Goal: Find specific page/section: Find specific page/section

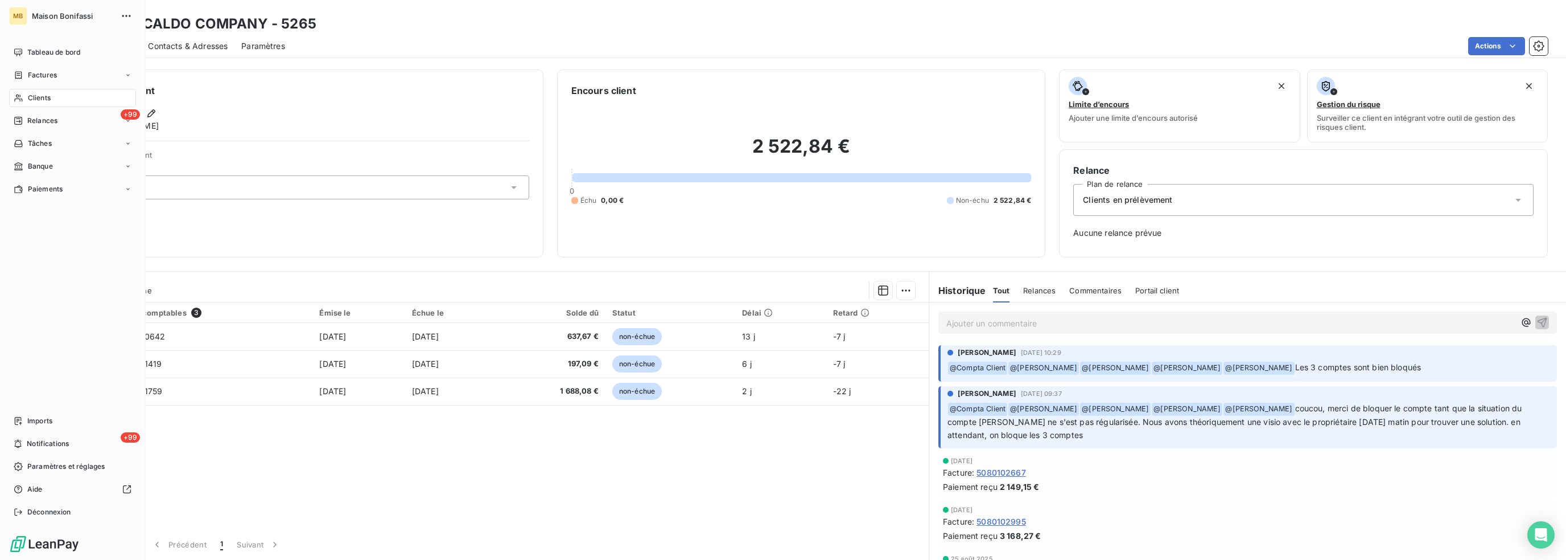
click at [33, 98] on span "Clients" at bounding box center [39, 98] width 23 height 10
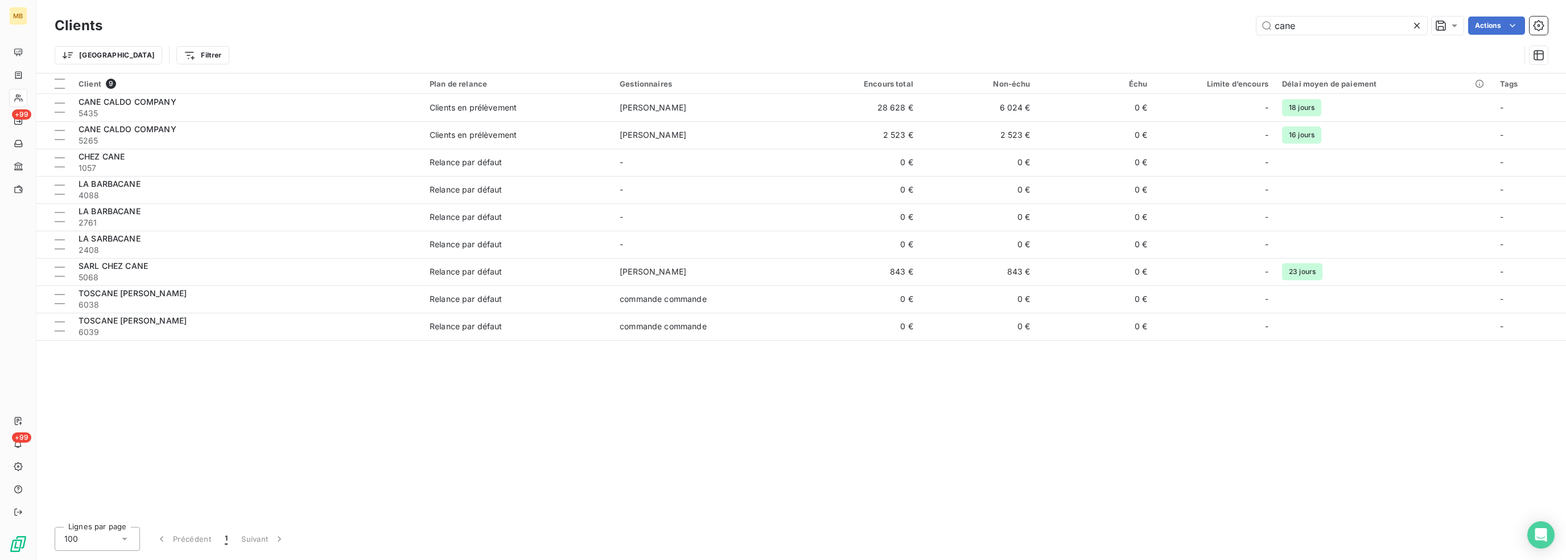
drag, startPoint x: 1295, startPoint y: 28, endPoint x: 1214, endPoint y: 29, distance: 81.4
click at [1214, 29] on div "cane Actions" at bounding box center [832, 26] width 1432 height 18
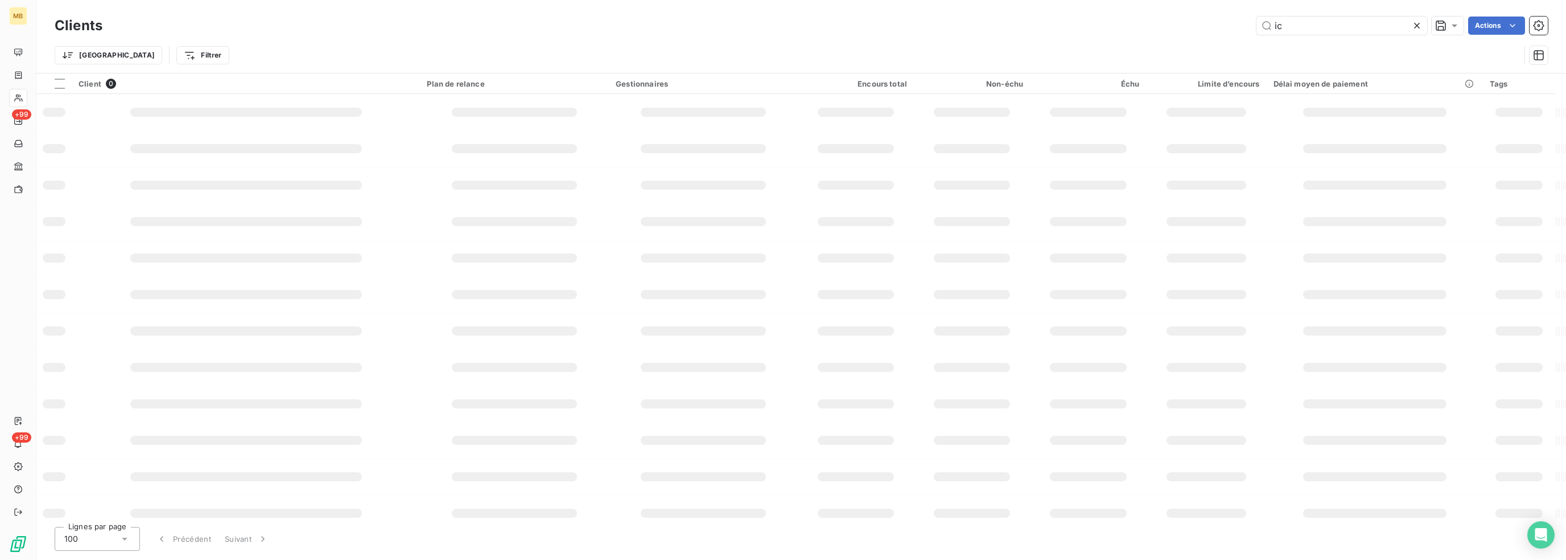
type input "i"
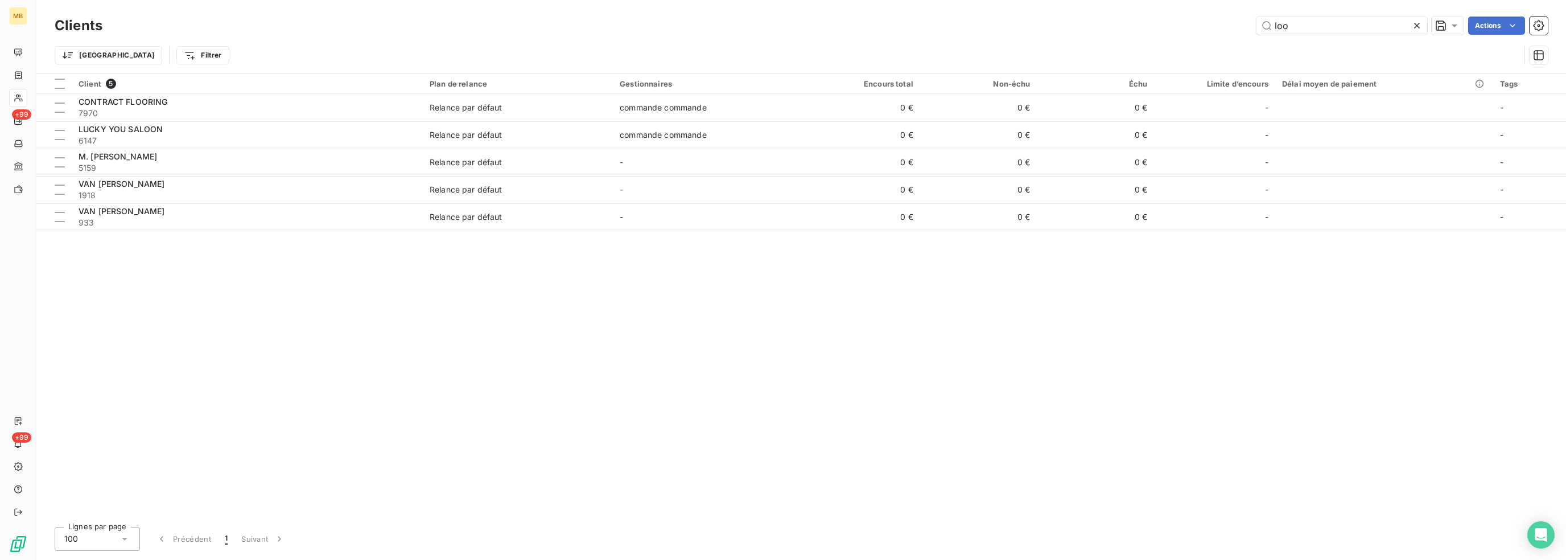
drag, startPoint x: 1314, startPoint y: 27, endPoint x: 1194, endPoint y: 30, distance: 120.2
click at [1194, 30] on div "loo Actions" at bounding box center [832, 26] width 1432 height 18
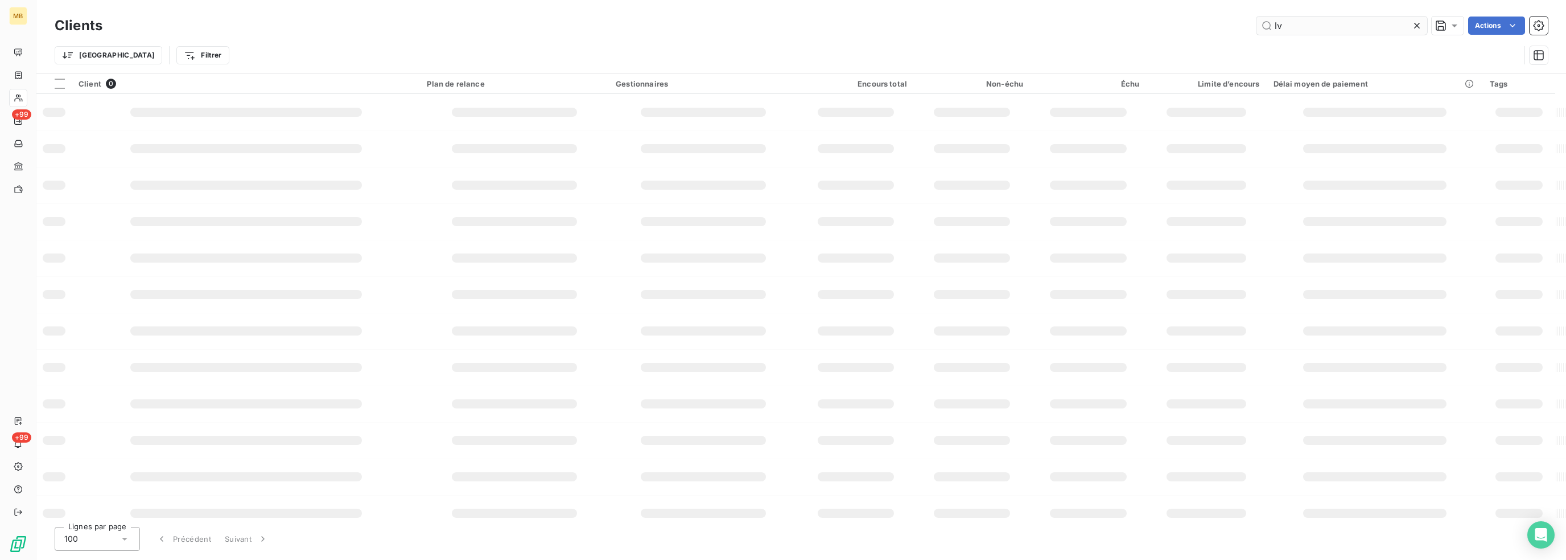
type input "l"
type input "food"
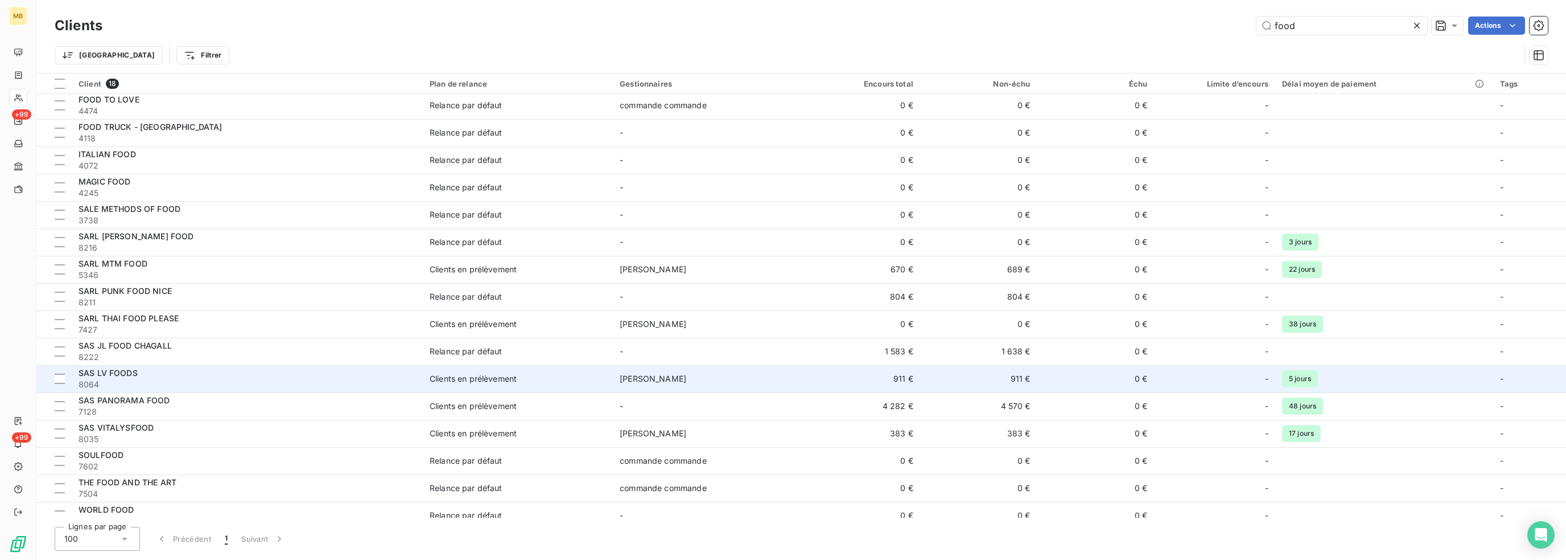
scroll to position [68, 0]
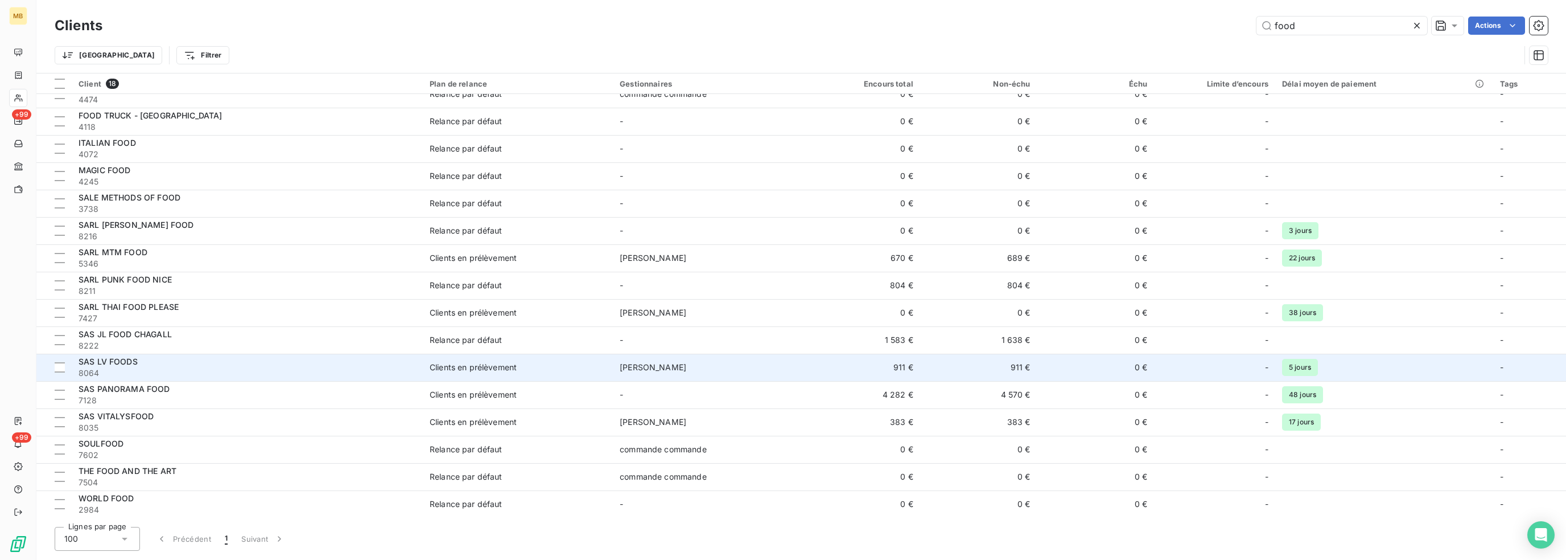
click at [244, 362] on div "SAS LV FOODS" at bounding box center [248, 361] width 338 height 11
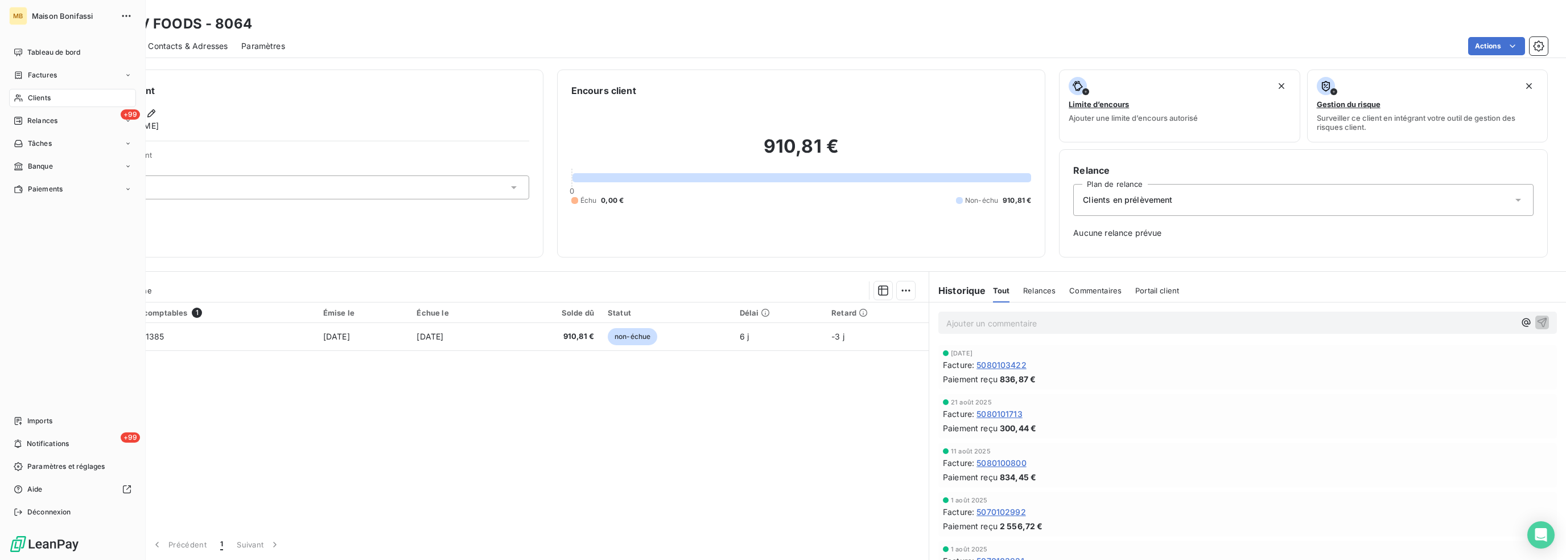
click at [43, 94] on span "Clients" at bounding box center [39, 98] width 23 height 10
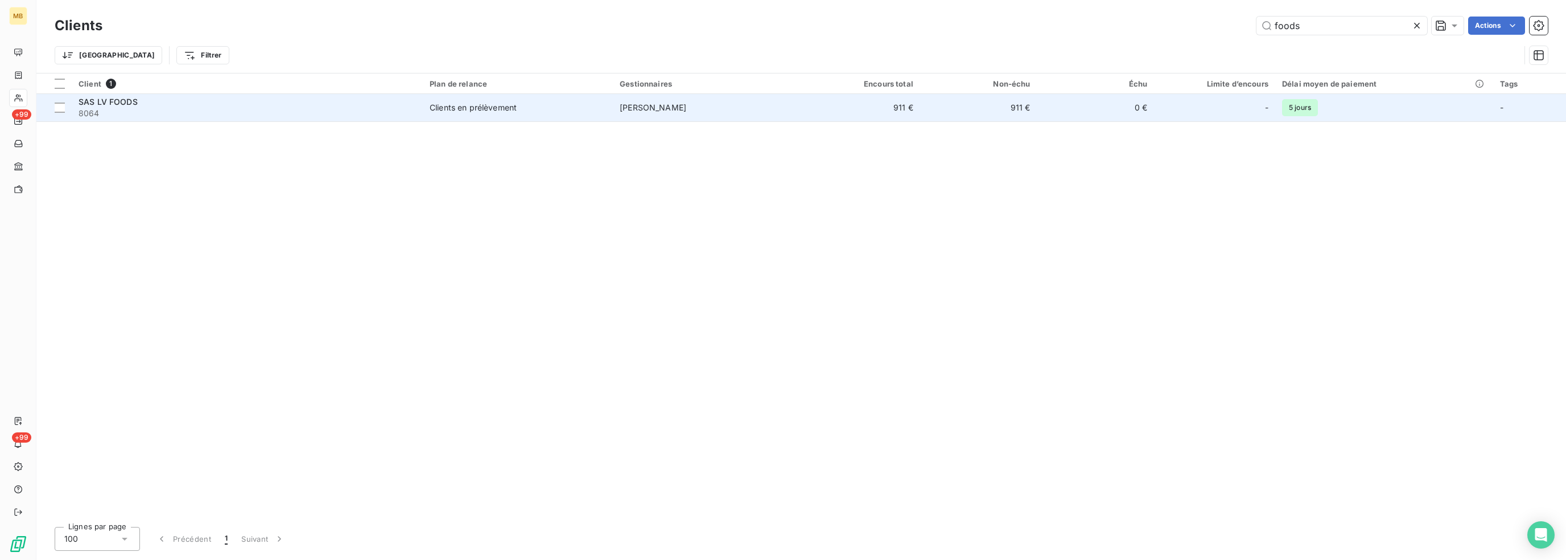
type input "foods"
click at [838, 113] on td "911 €" at bounding box center [861, 107] width 117 height 27
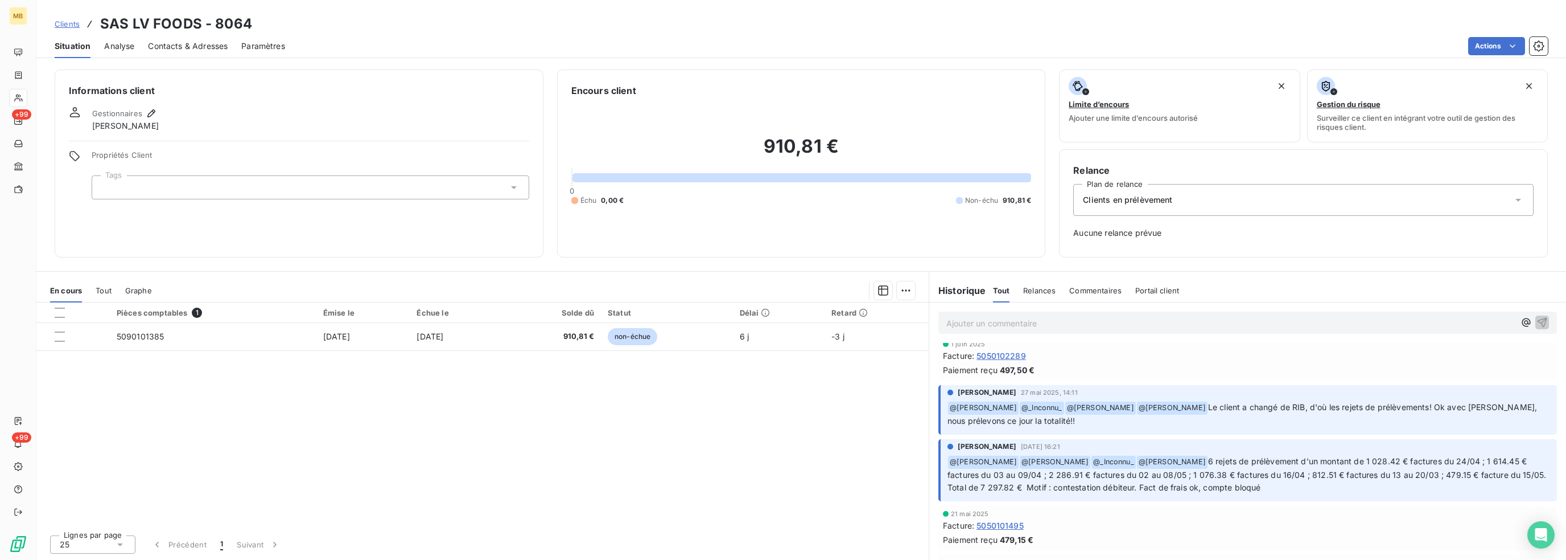
scroll to position [626, 0]
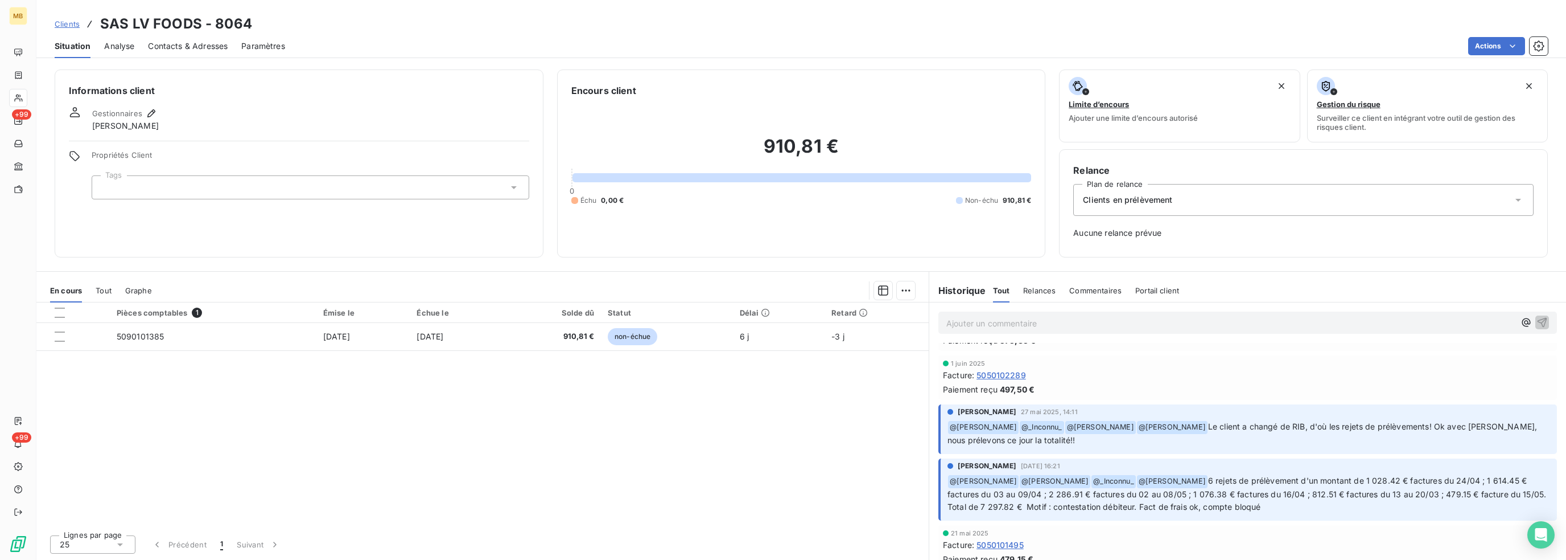
click at [970, 323] on p "Ajouter un commentaire ﻿" at bounding box center [1231, 323] width 569 height 14
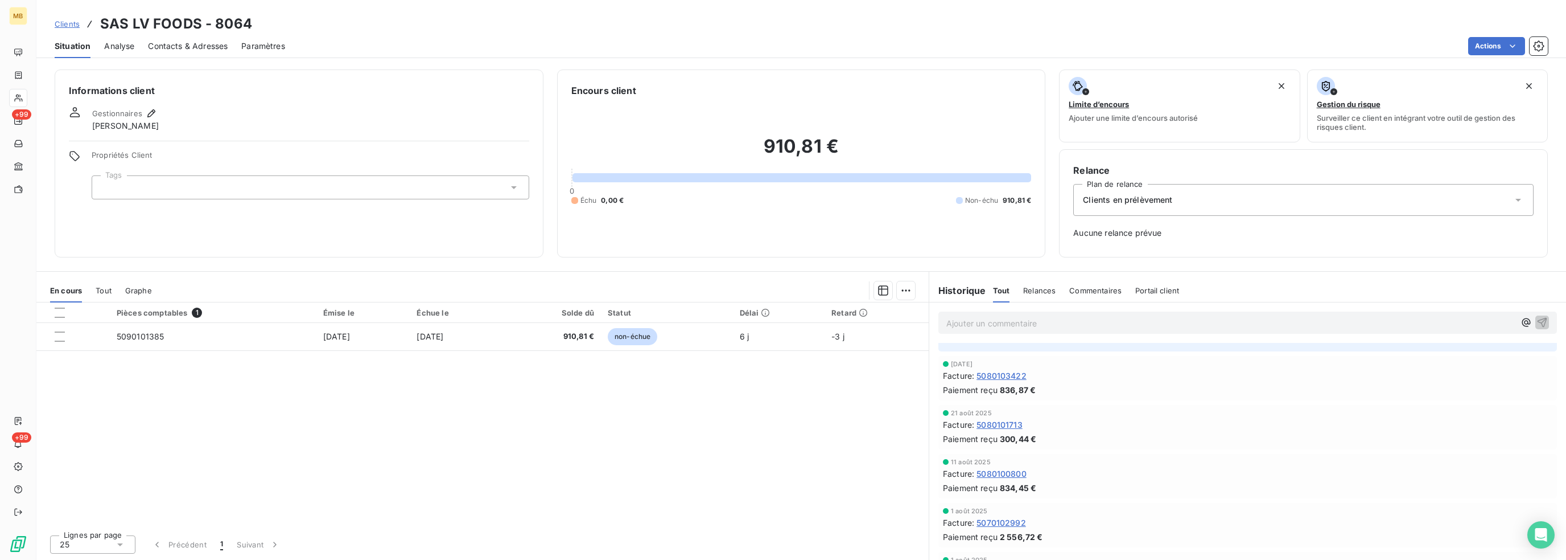
scroll to position [0, 0]
